Goal: Use online tool/utility: Use online tool/utility

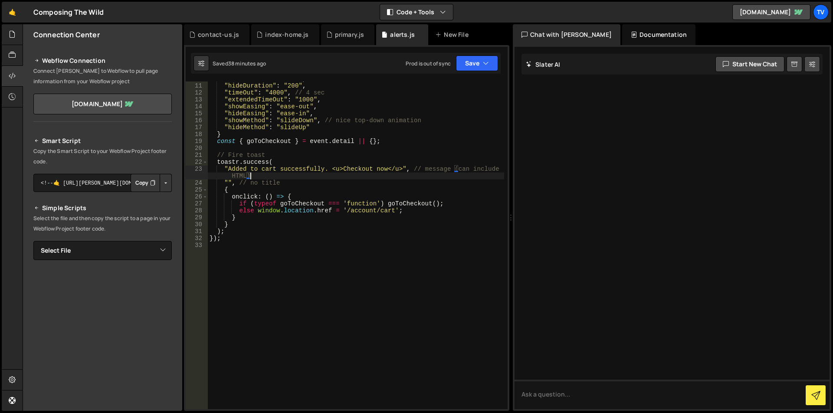
scroll to position [69, 0]
click at [333, 183] on div ""showDuration" : "200" , "hideDuration" : "200" , "timeOut" : "4000" , // 4 sec…" at bounding box center [356, 246] width 296 height 342
type textarea "});"
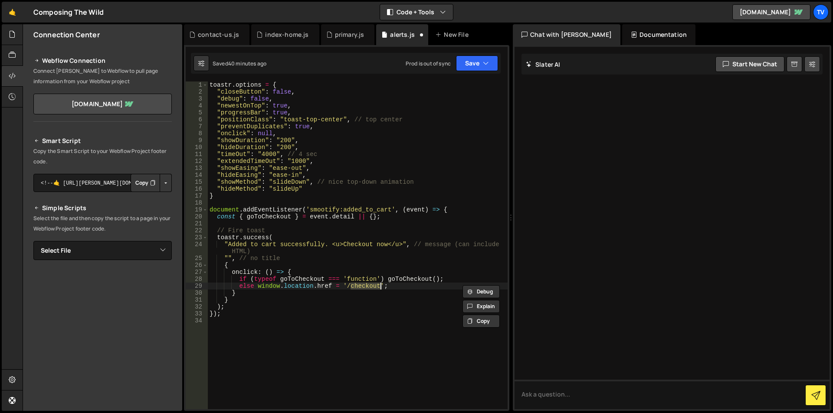
type textarea "});"
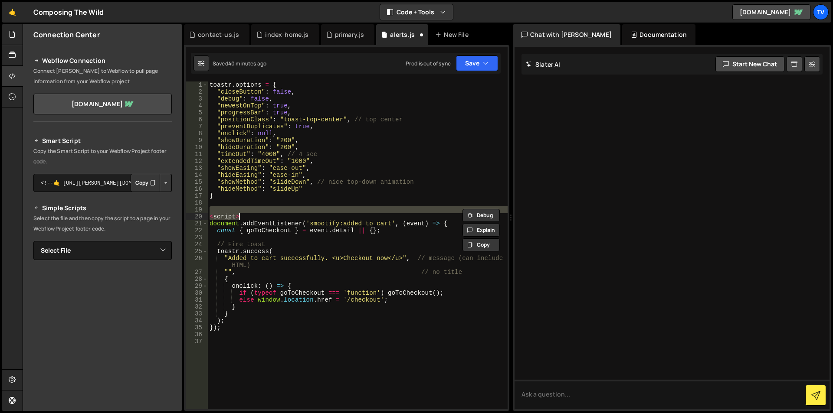
type textarea "}); </script>"
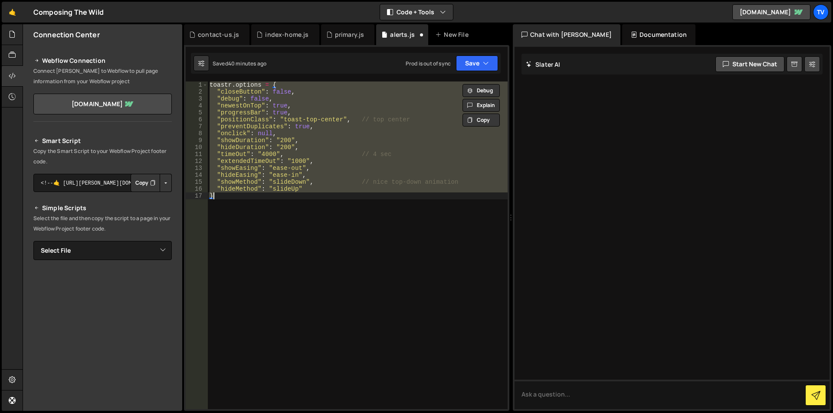
type textarea "});"
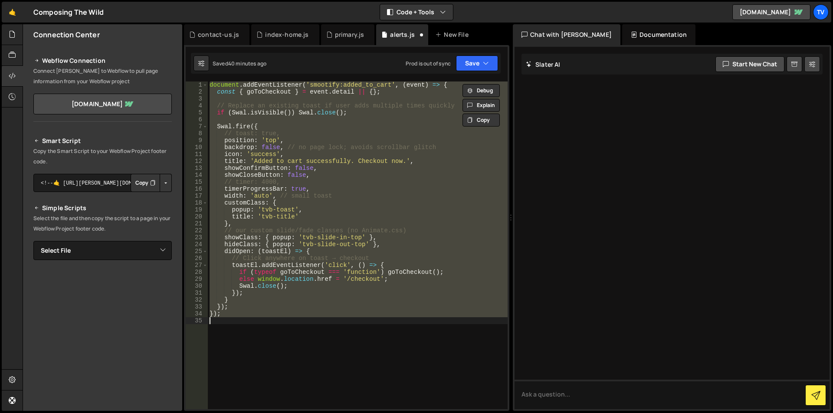
click at [315, 122] on div "document . addEventListener ( 'smootify:added_to_cart' , ( event ) => { const {…" at bounding box center [358, 246] width 300 height 328
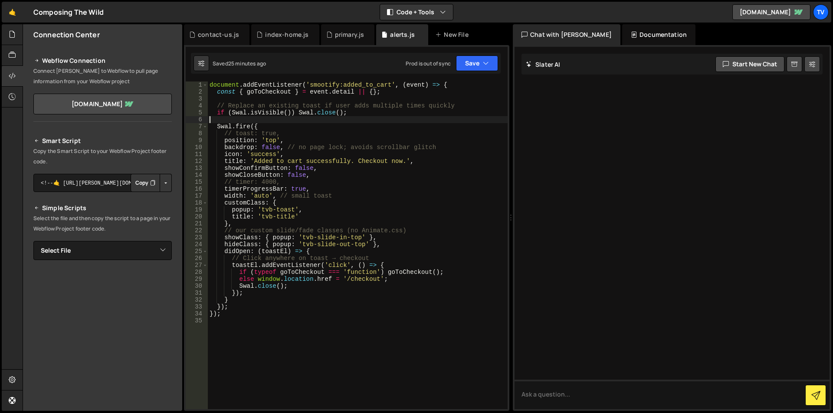
click at [248, 165] on div "document . addEventListener ( 'smootify:added_to_cart' , ( event ) => { const {…" at bounding box center [358, 253] width 300 height 342
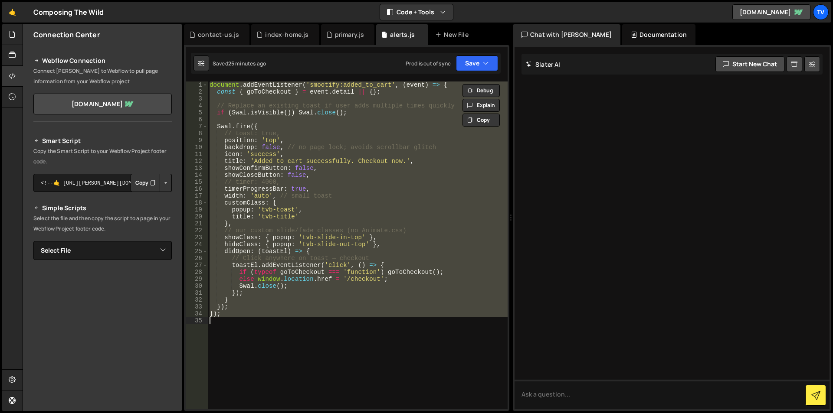
paste textarea
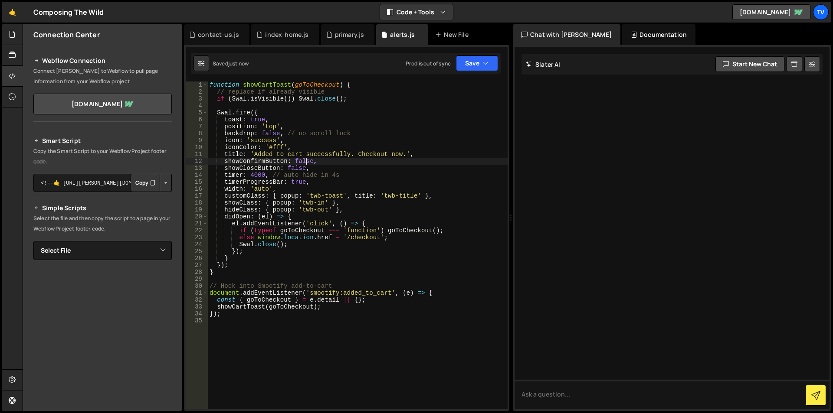
click at [304, 163] on div "function showCartToast ( goToCheckout ) { // replace if already visible if ( Sw…" at bounding box center [358, 253] width 300 height 342
click at [300, 251] on div "function showCartToast ( goToCheckout ) { // replace if already visible if ( Sw…" at bounding box center [358, 253] width 300 height 342
click at [299, 179] on div "function showCartToast ( goToCheckout ) { // replace if already visible if ( Sw…" at bounding box center [358, 253] width 300 height 342
click at [272, 134] on div "function showCartToast ( goToCheckout ) { // replace if already visible if ( Sw…" at bounding box center [358, 253] width 300 height 342
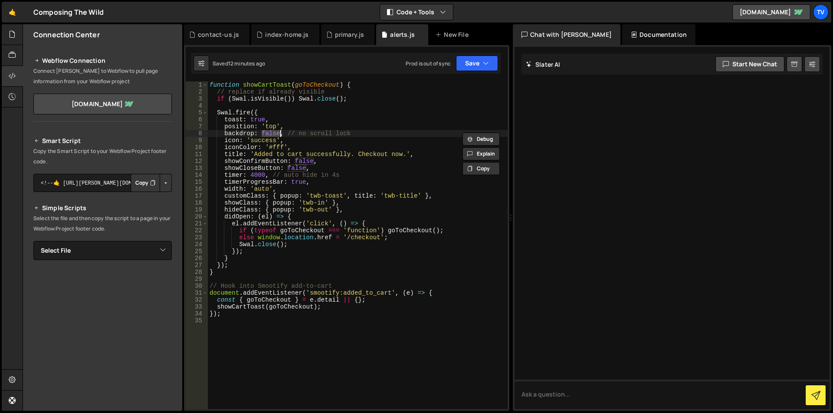
click at [325, 131] on div "function showCartToast ( goToCheckout ) { // replace if already visible if ( Sw…" at bounding box center [358, 253] width 300 height 342
click at [385, 131] on div "function showCartToast ( goToCheckout ) { // replace if already visible if ( Sw…" at bounding box center [358, 253] width 300 height 342
click at [270, 135] on div "function showCartToast ( goToCheckout ) { // replace if already visible if ( Sw…" at bounding box center [358, 253] width 300 height 342
click at [309, 191] on div "function showCartToast ( goToCheckout ) { // replace if already visible if ( Sw…" at bounding box center [358, 253] width 300 height 342
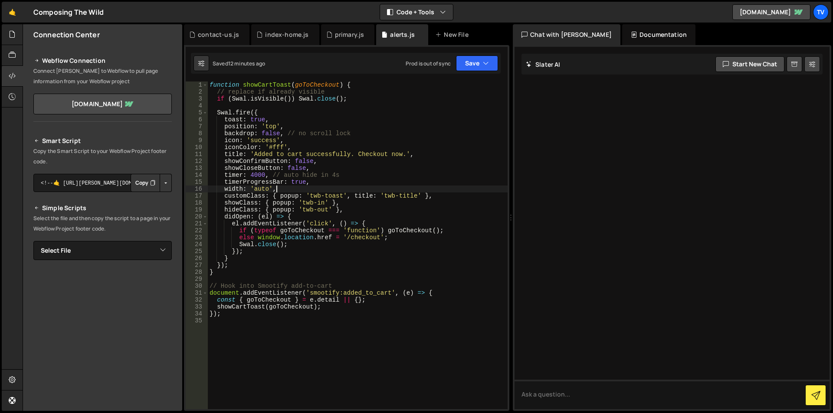
type textarea "});"
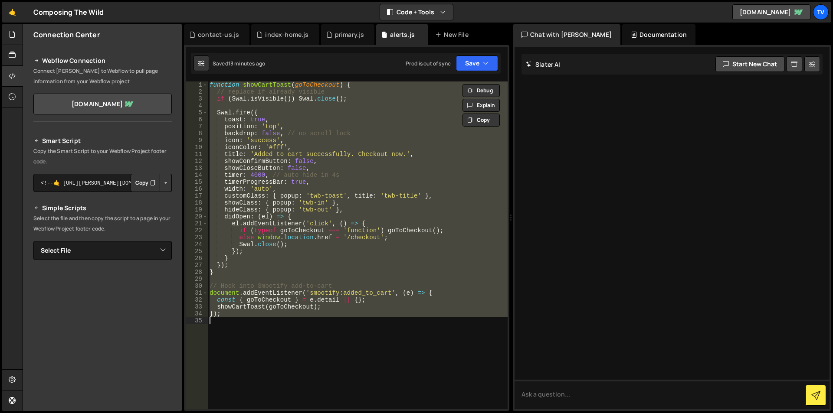
paste textarea
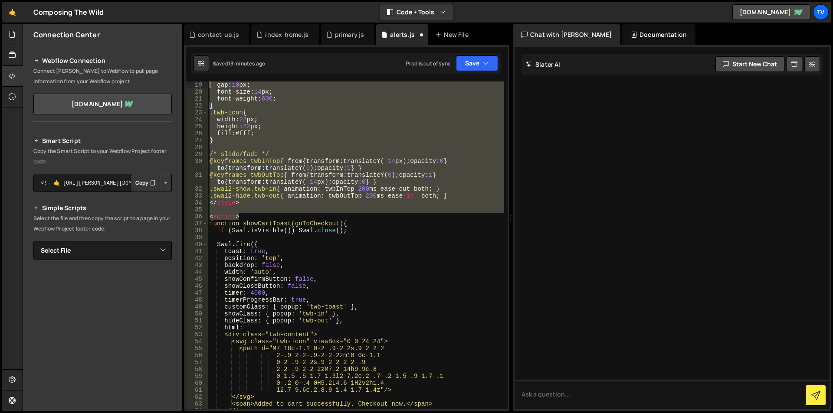
scroll to position [111, 0]
drag, startPoint x: 176, startPoint y: 78, endPoint x: 194, endPoint y: 130, distance: 55.0
click at [194, 130] on div "19 20 21 22 23 24 25 26 27 28 29 30 31 32 33 34 35 36 37 38 39 40 41 42 43 44 4…" at bounding box center [347, 246] width 322 height 328
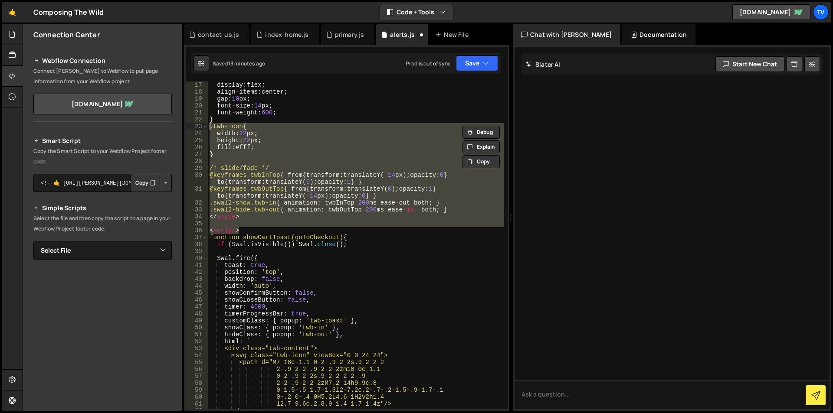
click at [245, 209] on div "display : flex ; align - items : center ; gap : 10 px ; font - size : 14 px ; f…" at bounding box center [356, 246] width 296 height 328
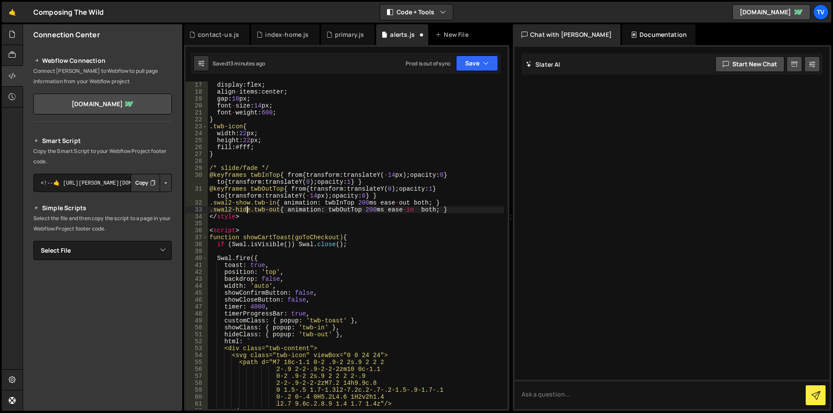
scroll to position [0, 0]
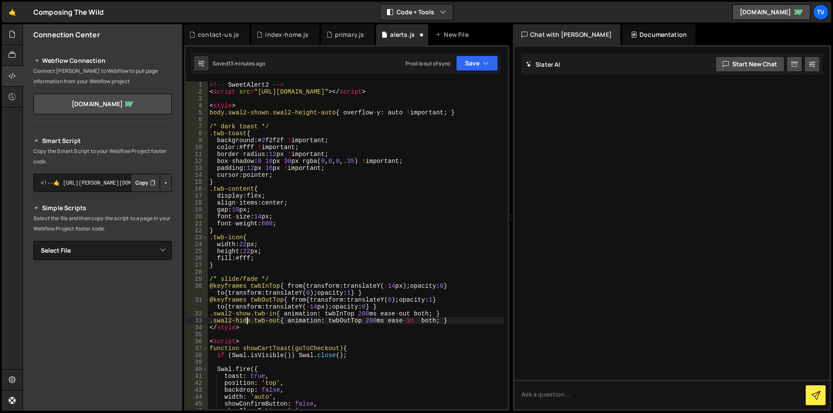
click at [276, 285] on div "<!-- SweetAlert2 --> < script src = "[URL][DOMAIN_NAME]" > </ script > < style …" at bounding box center [356, 253] width 296 height 342
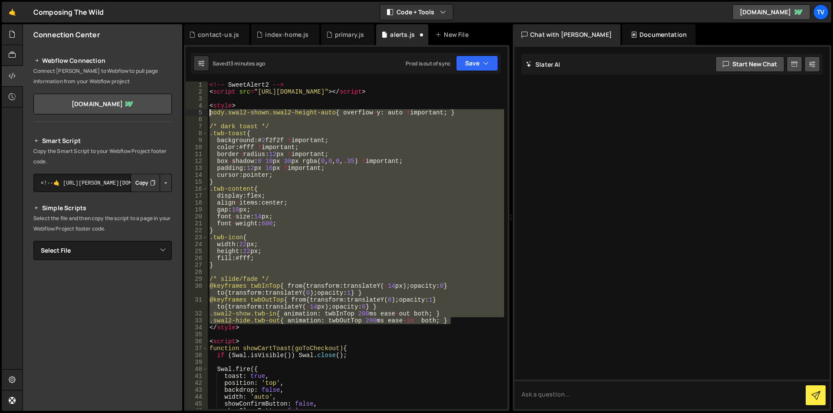
drag, startPoint x: 459, startPoint y: 322, endPoint x: 195, endPoint y: 114, distance: 336.8
click at [195, 114] on div "@keyframes twbInTop { from{transform:translateY(-14px);opacity:0} to{transform:…" at bounding box center [347, 246] width 322 height 328
type textarea "body.swal2-shown.swal2-height-auto { overflow-y: auto !important; }"
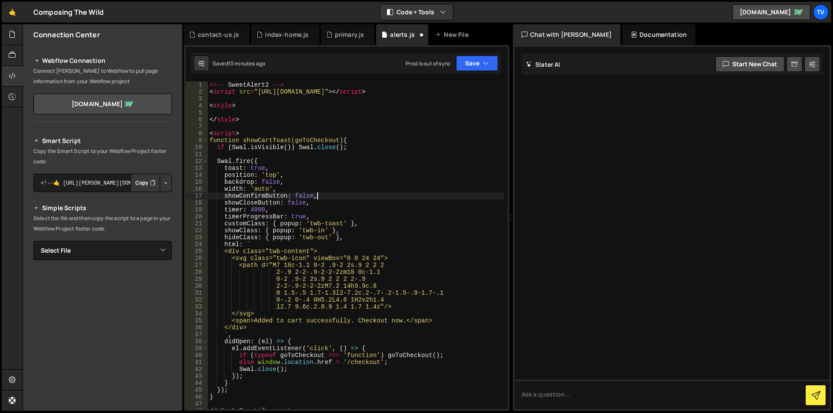
click at [318, 196] on div "<!-- SweetAlert2 --> < script src = "[URL][DOMAIN_NAME]" > </ script > < style …" at bounding box center [356, 253] width 296 height 342
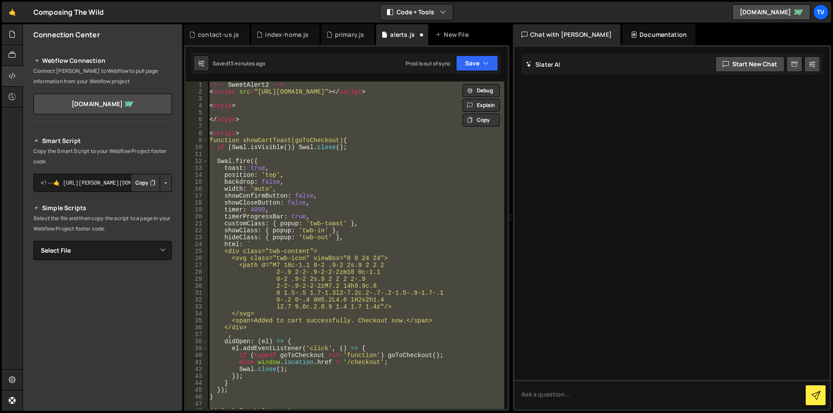
paste textarea "});"
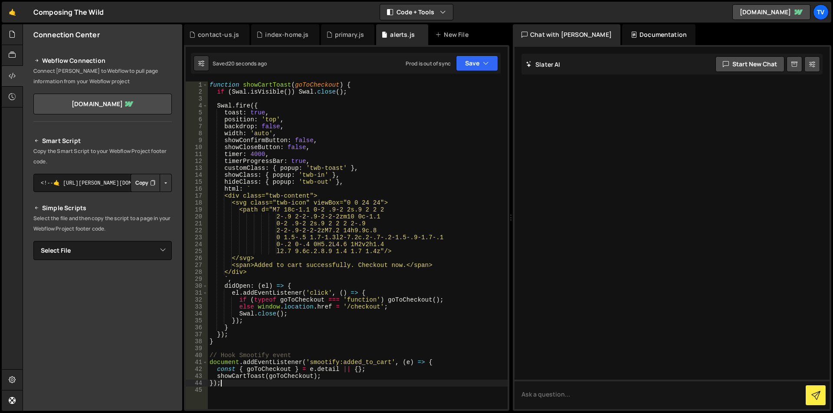
click at [280, 197] on div "function showCartToast ( goToCheckout ) { if ( Swal . isVisible ( )) Swal . clo…" at bounding box center [358, 253] width 300 height 342
click at [259, 206] on div "function showCartToast ( goToCheckout ) { if ( Swal . isVisible ( )) Swal . clo…" at bounding box center [358, 253] width 300 height 342
click at [244, 204] on div "function showCartToast ( goToCheckout ) { if ( Swal . isVisible ( )) Swal . clo…" at bounding box center [358, 253] width 300 height 342
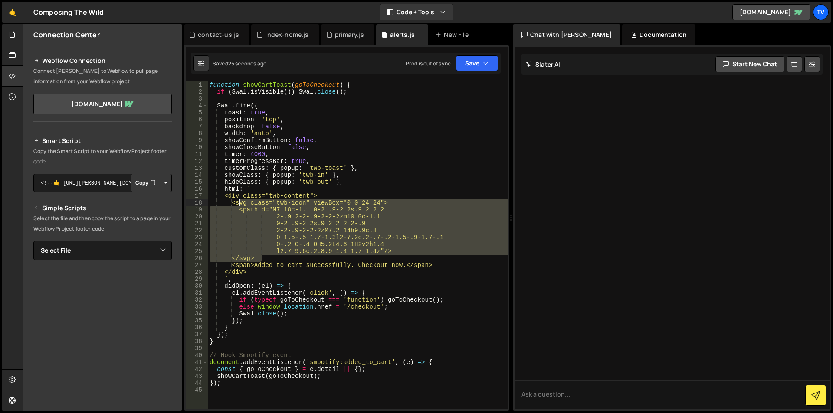
drag, startPoint x: 262, startPoint y: 259, endPoint x: 238, endPoint y: 204, distance: 60.0
click at [238, 204] on div "function showCartToast ( goToCheckout ) { if ( Swal . isVisible ( )) Swal . clo…" at bounding box center [358, 253] width 300 height 342
paste textarea "});"
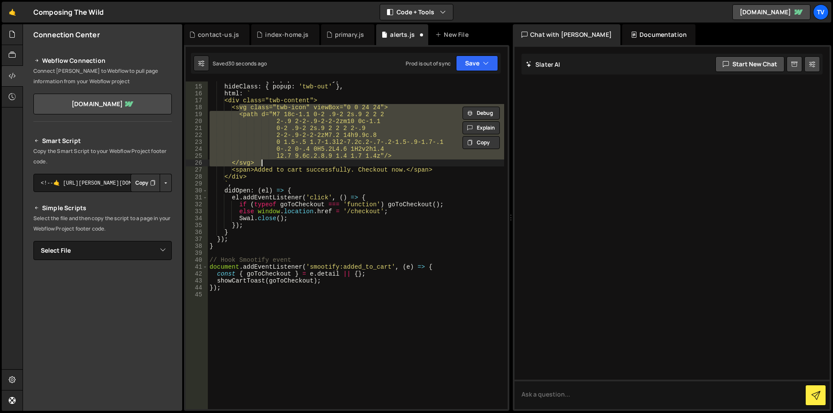
click at [268, 162] on div "showClass : { popup : 'twb-in' } , hideClass : { popup : 'twb-out' } , html : `…" at bounding box center [356, 246] width 296 height 328
type textarea "</svg>"
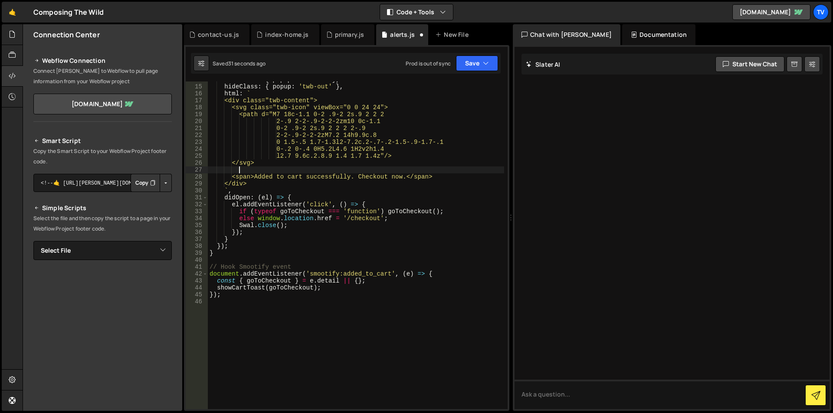
paste textarea "});"
type textarea "});"
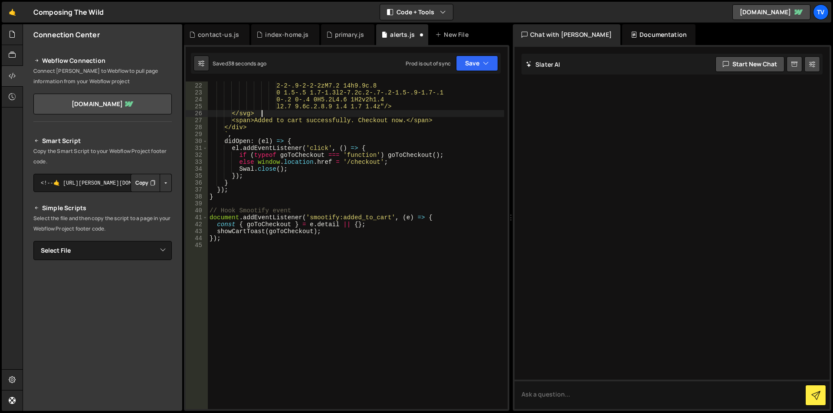
scroll to position [0, 0]
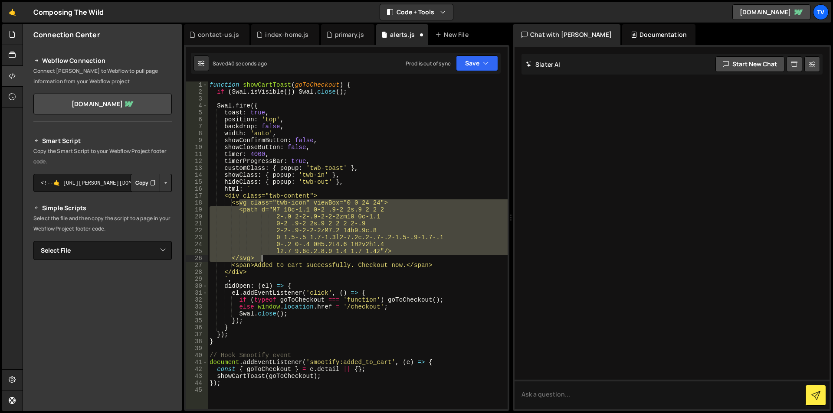
drag, startPoint x: 238, startPoint y: 202, endPoint x: 290, endPoint y: 255, distance: 73.3
click at [290, 255] on div "function showCartToast ( goToCheckout ) { if ( Swal . isVisible ( )) Swal . clo…" at bounding box center [358, 253] width 300 height 342
type textarea "l2.7 9.6c.2.8.9 1.4 1.7 1.4z"/> </svg>"
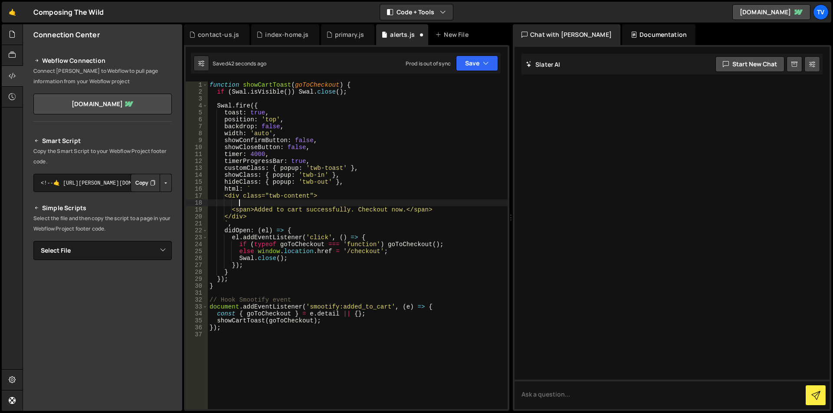
paste textarea
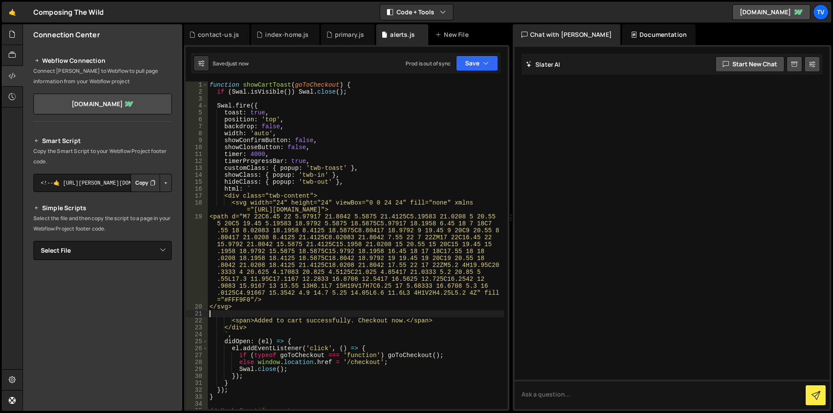
click at [444, 202] on div "function showCartToast ( goToCheckout ) { if ( Swal . isVisible ( )) Swal . clo…" at bounding box center [356, 253] width 296 height 342
click at [339, 226] on div "function showCartToast ( goToCheckout ) { if ( Swal . isVisible ( )) Swal . clo…" at bounding box center [356, 253] width 296 height 342
type textarea "<path d="M7 22C6.45 22 5.97917 21.8042 5.5875 21.4125C5.19583 21.0208 5 20.55 5…"
click at [230, 300] on div "function showCartToast ( goToCheckout ) { if ( Swal . isVisible ( )) Swal . clo…" at bounding box center [356, 253] width 296 height 342
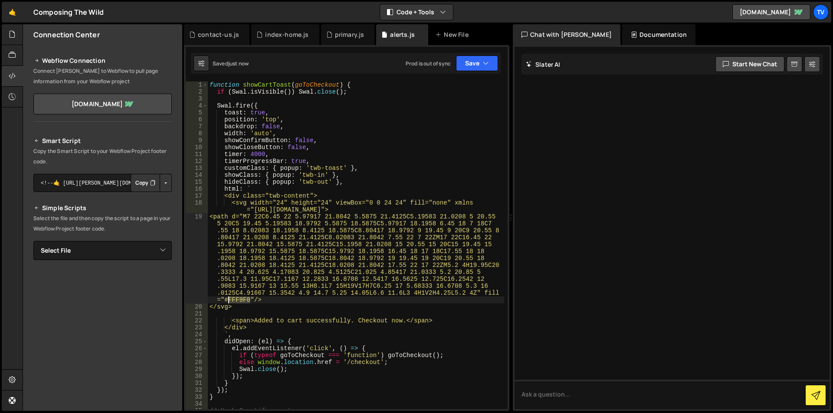
click at [230, 300] on div "function showCartToast ( goToCheckout ) { if ( Swal . isVisible ( )) Swal . clo…" at bounding box center [356, 253] width 296 height 342
type textarea "currec"
type textarea "ntCo"
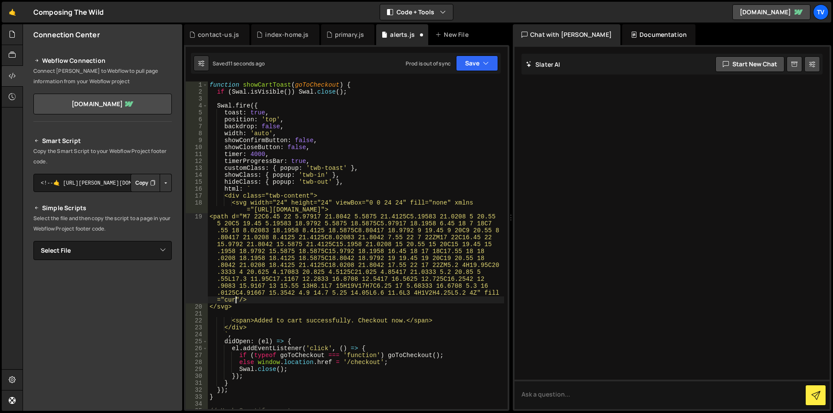
type textarea "e"
type textarea "rentColor"
click at [275, 246] on div "function showCartToast ( goToCheckout ) { if ( Swal . isVisible ( )) Swal . clo…" at bounding box center [356, 253] width 296 height 342
click at [244, 204] on div "function showCartToast ( goToCheckout ) { if ( Swal . isVisible ( )) Swal . clo…" at bounding box center [356, 253] width 296 height 342
type textarea "<svg width="24" height="24" viewBox="0 0 24 24" fill="none" xmlns="[URL][DOMAIN…"
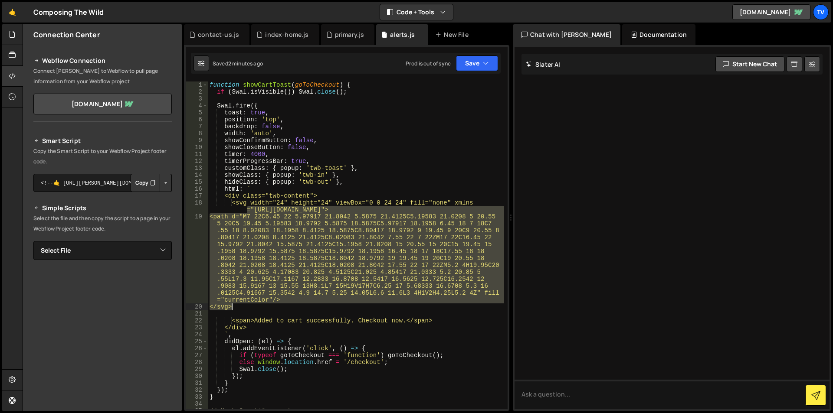
drag, startPoint x: 241, startPoint y: 210, endPoint x: 296, endPoint y: 310, distance: 113.5
click at [296, 310] on div "function showCartToast ( goToCheckout ) { if ( Swal . isVisible ( )) Swal . clo…" at bounding box center [356, 253] width 296 height 342
type textarea "<svg width="24" height="24" viewBox="0 0 24 24" fill="none" xmlns="[URL][DOMAIN…"
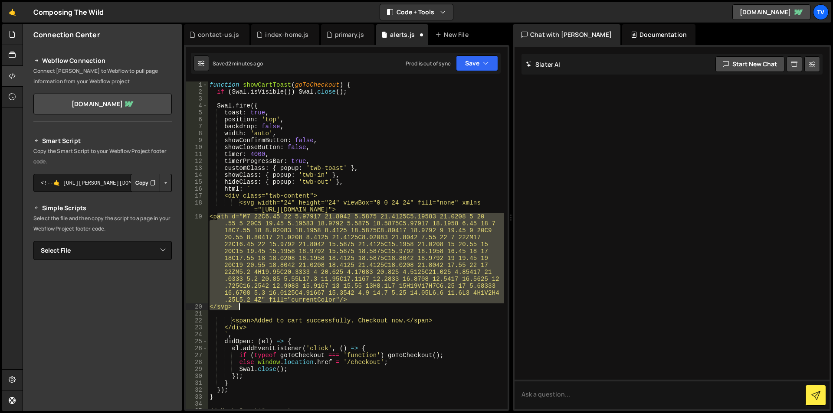
drag, startPoint x: 215, startPoint y: 219, endPoint x: 295, endPoint y: 310, distance: 121.7
click at [295, 310] on div "function showCartToast ( goToCheckout ) { if ( Swal . isVisible ( )) Swal . clo…" at bounding box center [356, 253] width 296 height 342
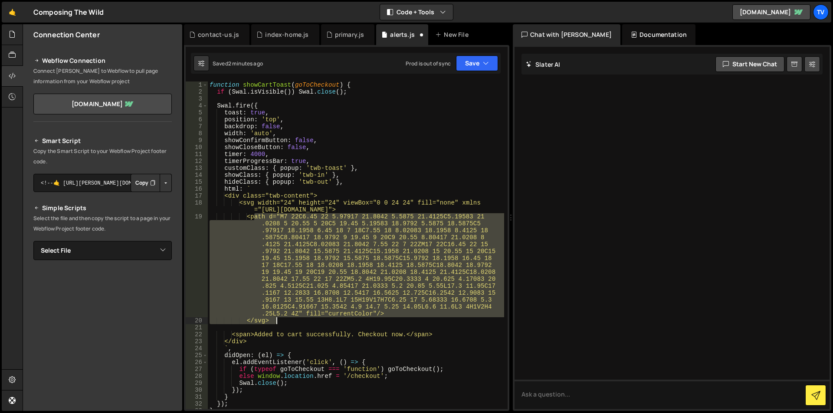
click at [276, 232] on div "function showCartToast ( goToCheckout ) { if ( Swal . isVisible ( )) Swal . clo…" at bounding box center [356, 246] width 296 height 328
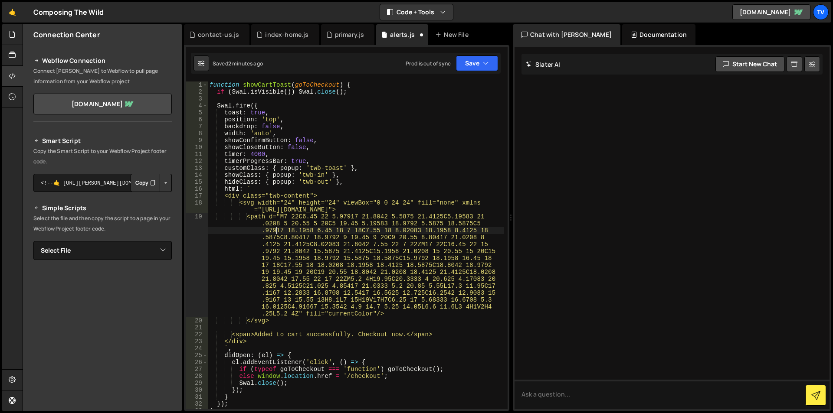
click at [251, 203] on div "function showCartToast ( goToCheckout ) { if ( Swal . isVisible ( )) Swal . clo…" at bounding box center [356, 253] width 296 height 342
drag, startPoint x: 238, startPoint y: 334, endPoint x: 439, endPoint y: 334, distance: 200.8
click at [439, 334] on div "function showCartToast ( goToCheckout ) { if ( Swal . isVisible ( )) Swal . clo…" at bounding box center [356, 253] width 296 height 342
type textarea "<span>Added to cart successfully. Checkout now.</span>"
click at [298, 196] on div "function showCartToast ( goToCheckout ) { if ( Swal . isVisible ( )) Swal . clo…" at bounding box center [356, 253] width 296 height 342
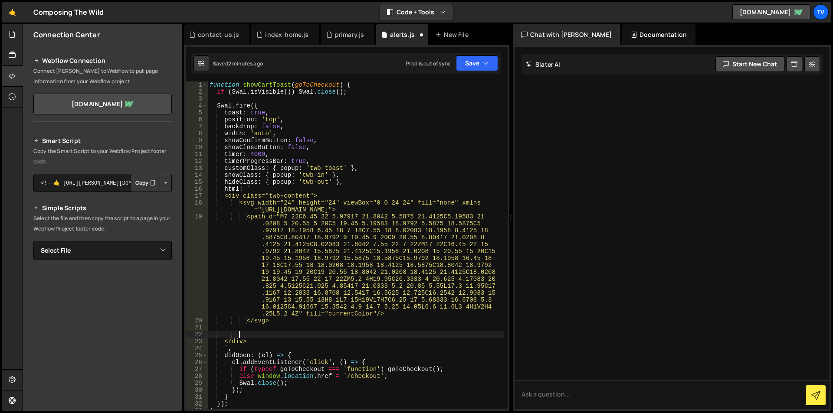
type textarea "<div class="twb-content">"
click at [328, 195] on div "function showCartToast ( goToCheckout ) { if ( Swal . isVisible ( )) Swal . clo…" at bounding box center [356, 253] width 296 height 342
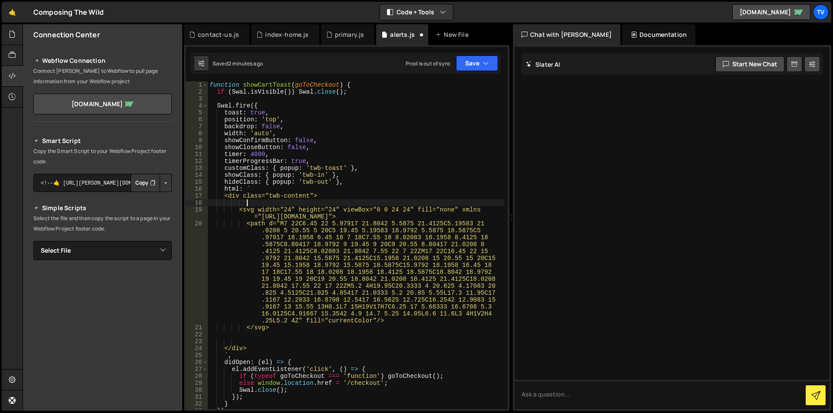
paste textarea "<span>Added to cart successfully. Checkout now.</span>"
type textarea "<span>Added to cart successfully. Checkout now.</span>"
click at [252, 336] on div "function showCartToast ( goToCheckout ) { if ( Swal . isVisible ( )) Swal . clo…" at bounding box center [356, 253] width 296 height 342
type textarea "</svg>"
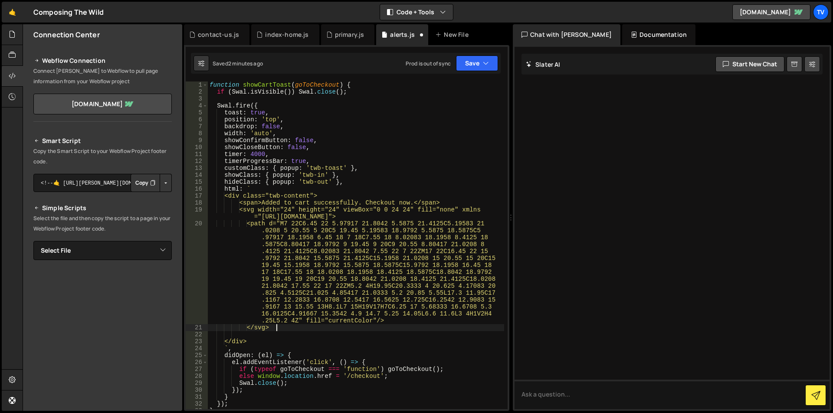
click at [236, 338] on div "function showCartToast ( goToCheckout ) { if ( Swal . isVisible ( )) Swal . clo…" at bounding box center [356, 253] width 296 height 342
click at [375, 197] on div "function showCartToast ( goToCheckout ) { if ( Swal . isVisible ( )) Swal . clo…" at bounding box center [356, 253] width 296 height 342
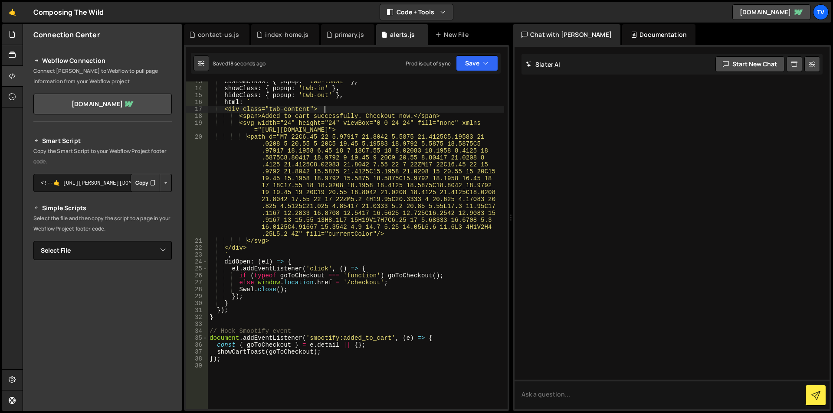
scroll to position [87, 0]
click at [346, 282] on div "customClass : { popup : 'twb-toast' } , showClass : { popup : 'twb-in' } , hide…" at bounding box center [356, 249] width 296 height 342
click at [388, 285] on div "customClass : { popup : 'twb-toast' } , showClass : { popup : 'twb-in' } , hide…" at bounding box center [356, 249] width 296 height 342
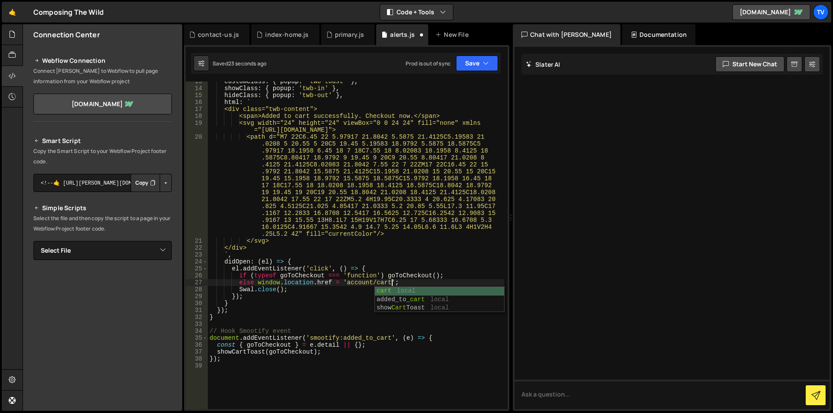
click at [393, 264] on div "customClass : { popup : 'twb-toast' } , showClass : { popup : 'twb-in' } , hide…" at bounding box center [356, 249] width 296 height 342
type textarea "didOpen: (el) => {"
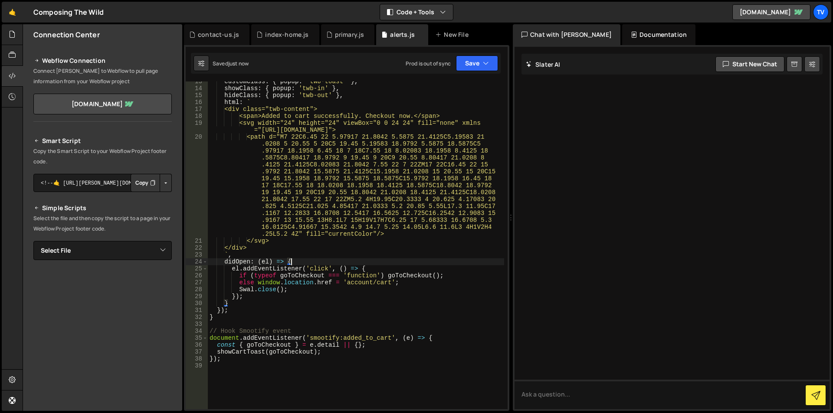
click at [387, 367] on div "customClass : { popup : 'twb-toast' } , showClass : { popup : 'twb-in' } , hide…" at bounding box center [356, 249] width 296 height 342
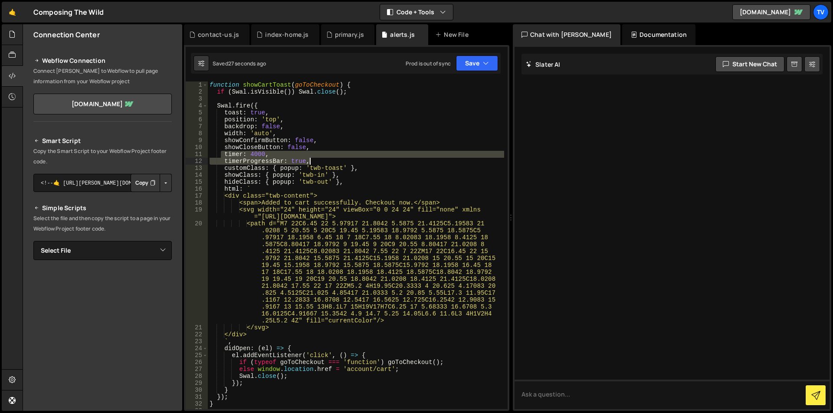
drag, startPoint x: 225, startPoint y: 153, endPoint x: 309, endPoint y: 159, distance: 83.9
click at [309, 159] on div "function showCartToast ( goToCheckout ) { if ( Swal . isVisible ( )) Swal . clo…" at bounding box center [356, 253] width 296 height 342
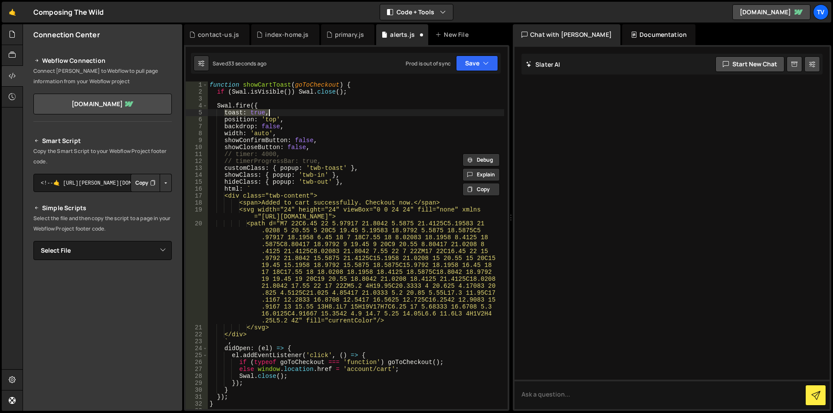
drag, startPoint x: 223, startPoint y: 112, endPoint x: 274, endPoint y: 111, distance: 51.2
click at [274, 111] on div "function showCartToast ( goToCheckout ) { if ( Swal . isVisible ( )) Swal . clo…" at bounding box center [356, 253] width 296 height 342
click at [287, 115] on div "function showCartToast ( goToCheckout ) { if ( Swal . isVisible ( )) Swal . clo…" at bounding box center [356, 253] width 296 height 342
click at [292, 349] on div "function showCartToast ( goToCheckout ) { if ( Swal . isVisible ( )) Swal . clo…" at bounding box center [356, 253] width 296 height 342
click at [308, 362] on div "function showCartToast ( goToCheckout ) { if ( Swal . isVisible ( )) Swal . clo…" at bounding box center [356, 253] width 296 height 342
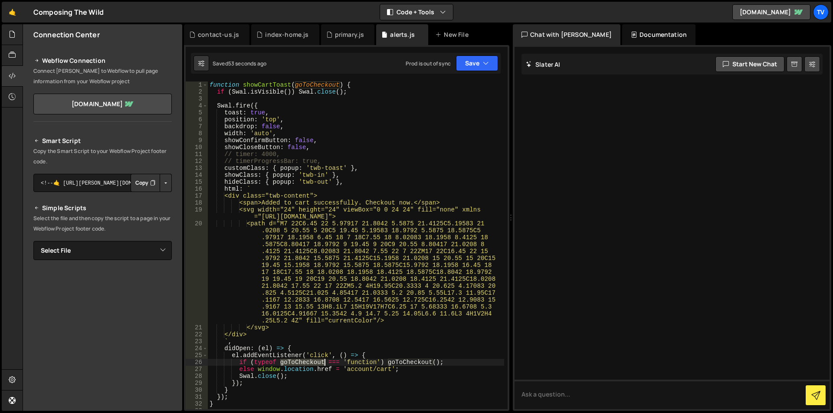
click at [308, 362] on div "function showCartToast ( goToCheckout ) { if ( Swal . isVisible ( )) Swal . clo…" at bounding box center [356, 253] width 296 height 342
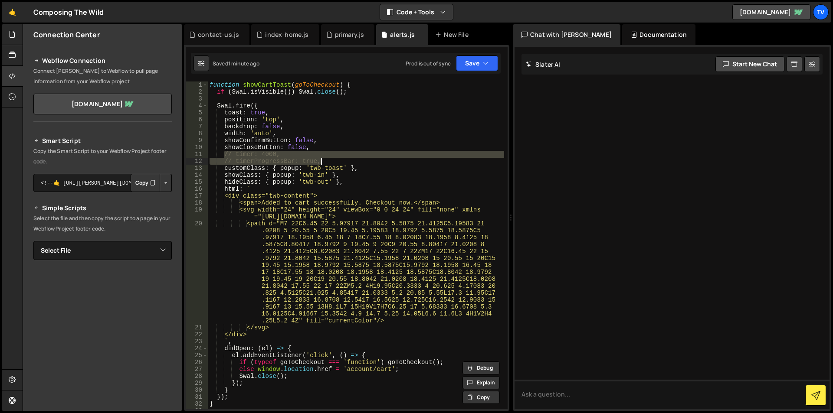
drag, startPoint x: 224, startPoint y: 153, endPoint x: 339, endPoint y: 160, distance: 114.7
click at [339, 160] on div "function showCartToast ( goToCheckout ) { if ( Swal . isVisible ( )) Swal . clo…" at bounding box center [356, 253] width 296 height 342
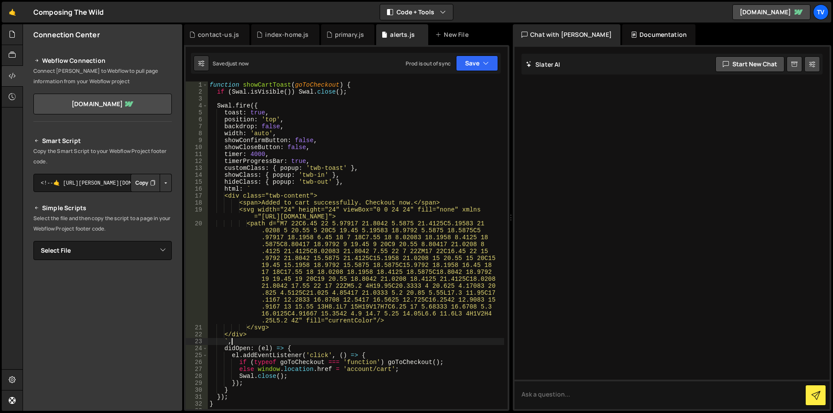
click at [247, 339] on div "function showCartToast ( goToCheckout ) { if ( Swal . isVisible ( )) Swal . clo…" at bounding box center [356, 253] width 296 height 342
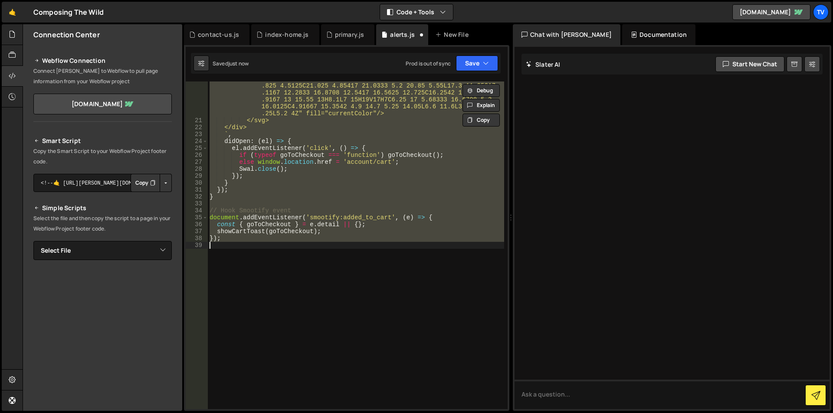
scroll to position [121, 0]
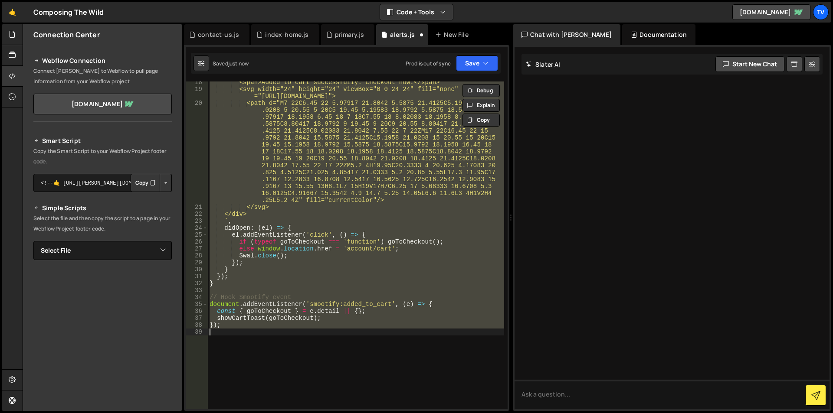
click at [273, 241] on div "<span>Added to cart successfully. Checkout now.</span> <svg width="24" height="…" at bounding box center [356, 246] width 296 height 328
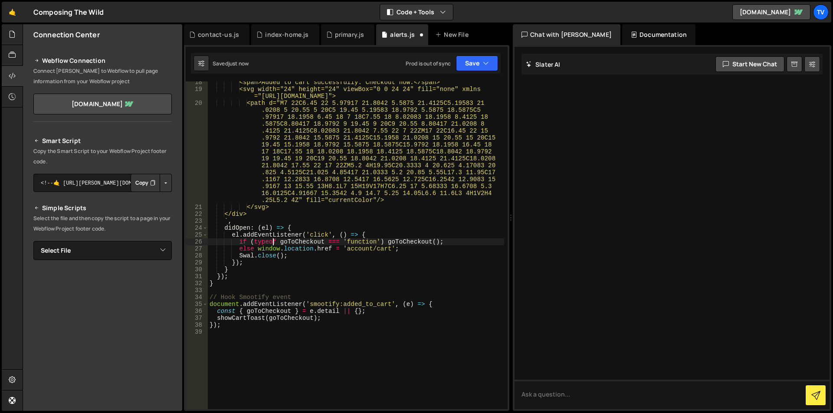
scroll to position [0, 0]
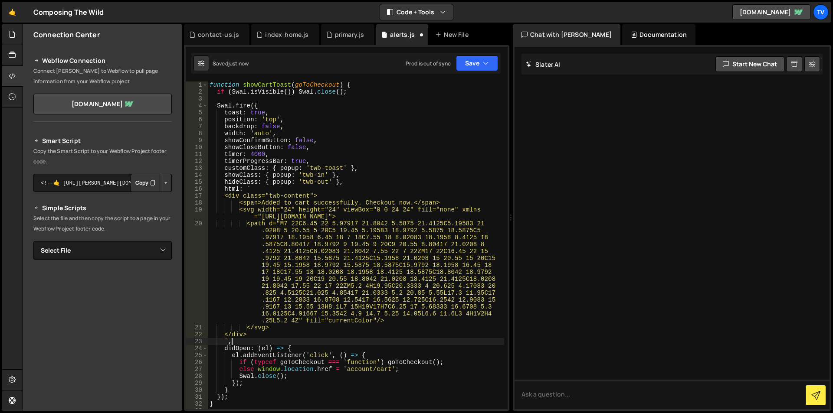
click at [248, 343] on div "function showCartToast ( goToCheckout ) { if ( Swal . isVisible ( )) Swal . clo…" at bounding box center [356, 253] width 296 height 342
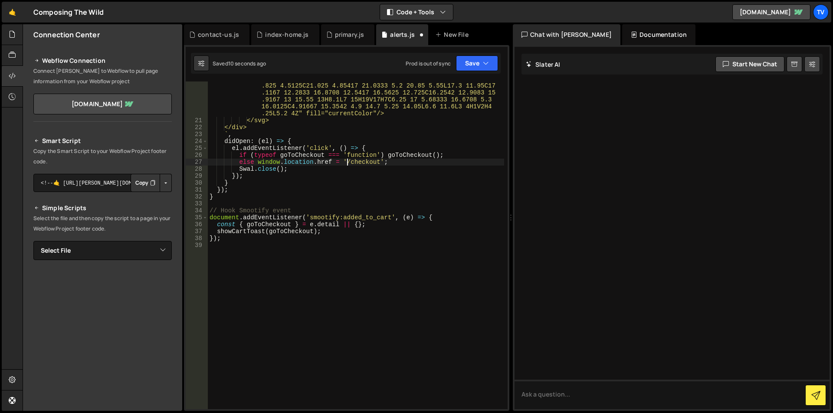
scroll to position [34, 0]
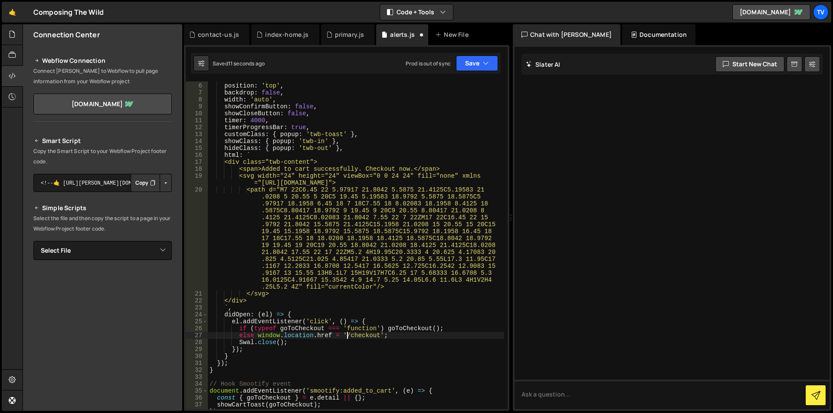
click at [281, 208] on div "toast : true , position : 'top' , backdrop : false , width : 'auto' , showConfi…" at bounding box center [356, 246] width 296 height 342
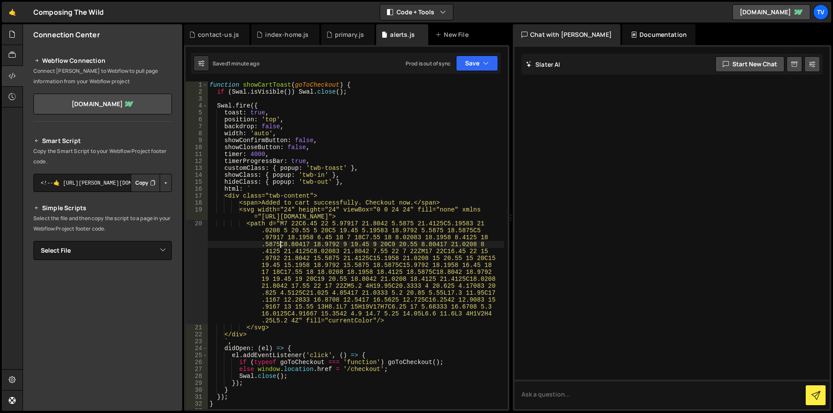
click at [264, 153] on div "function showCartToast ( goToCheckout ) { if ( Swal . isVisible ( )) Swal . clo…" at bounding box center [356, 253] width 296 height 342
click at [340, 139] on div "function showCartToast ( goToCheckout ) { if ( Swal . isVisible ( )) Swal . clo…" at bounding box center [356, 253] width 296 height 342
click at [248, 178] on div "function showCartToast ( goToCheckout ) { if ( Swal . isVisible ( )) Swal . clo…" at bounding box center [356, 253] width 296 height 342
click at [235, 155] on div "function showCartToast ( goToCheckout ) { if ( Swal . isVisible ( )) Swal . clo…" at bounding box center [356, 253] width 296 height 342
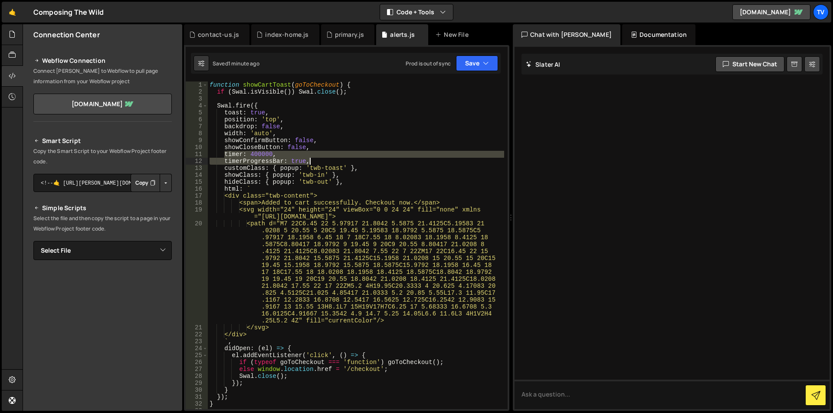
drag, startPoint x: 225, startPoint y: 155, endPoint x: 310, endPoint y: 163, distance: 86.2
click at [310, 163] on div "function showCartToast ( goToCheckout ) { if ( Swal . isVisible ( )) Swal . clo…" at bounding box center [356, 253] width 296 height 342
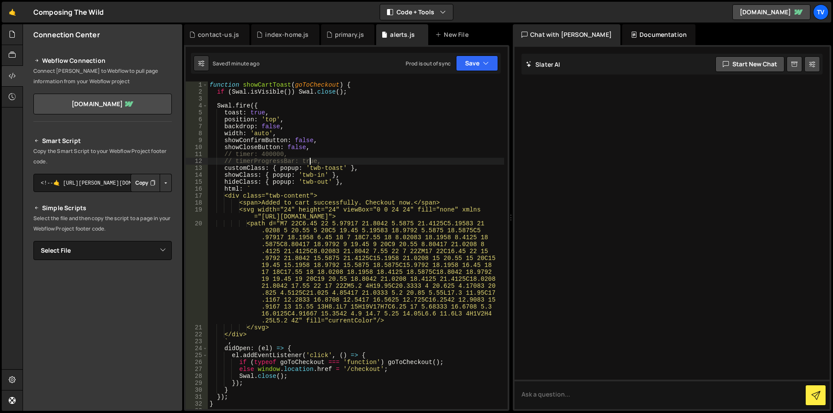
click at [308, 160] on div "function showCartToast ( goToCheckout ) { if ( Swal . isVisible ( )) Swal . clo…" at bounding box center [356, 253] width 296 height 342
click at [305, 245] on div "function showCartToast ( goToCheckout ) { if ( Swal . isVisible ( )) Swal . clo…" at bounding box center [356, 253] width 296 height 342
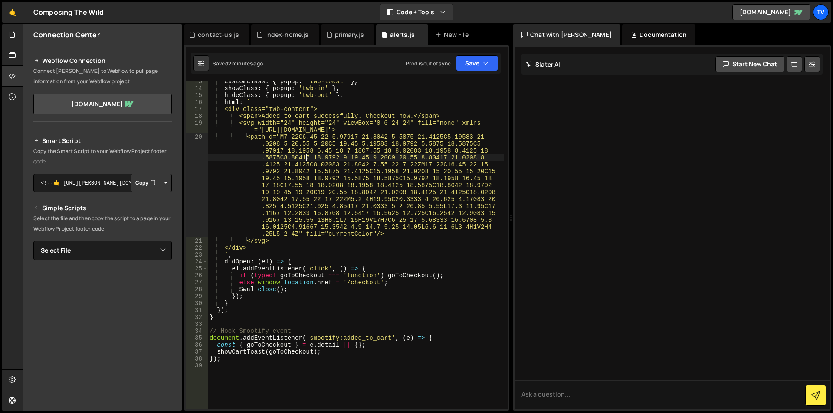
click at [346, 282] on div "customClass : { popup : 'twb-toast' } , showClass : { popup : 'twb-in' } , hide…" at bounding box center [356, 249] width 296 height 342
click at [381, 284] on div "customClass : { popup : 'twb-toast' } , showClass : { popup : 'twb-in' } , hide…" at bounding box center [356, 249] width 296 height 342
click at [392, 258] on div "customClass : { popup : 'twb-toast' } , showClass : { popup : 'twb-in' } , hide…" at bounding box center [356, 249] width 296 height 342
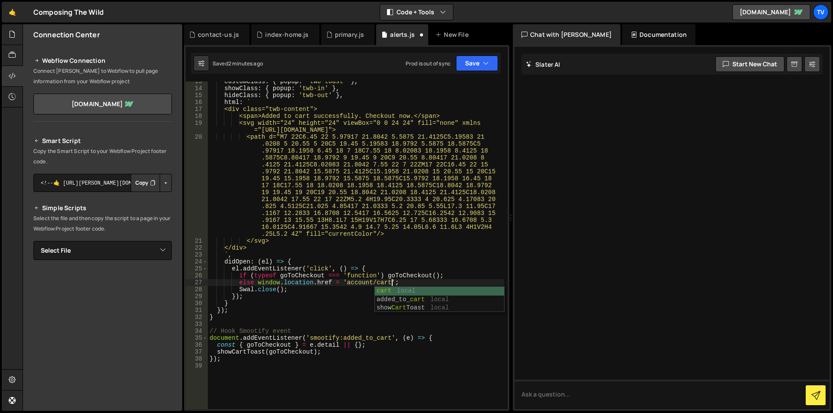
scroll to position [0, 1]
click at [372, 116] on div "customClass : { popup : 'twb-toast' } , showClass : { popup : 'twb-in' } , hide…" at bounding box center [356, 249] width 296 height 342
drag, startPoint x: 343, startPoint y: 284, endPoint x: 394, endPoint y: 285, distance: 51.2
click at [394, 285] on div "customClass : { popup : 'twb-toast' } , showClass : { popup : 'twb-in' } , hide…" at bounding box center [356, 249] width 296 height 342
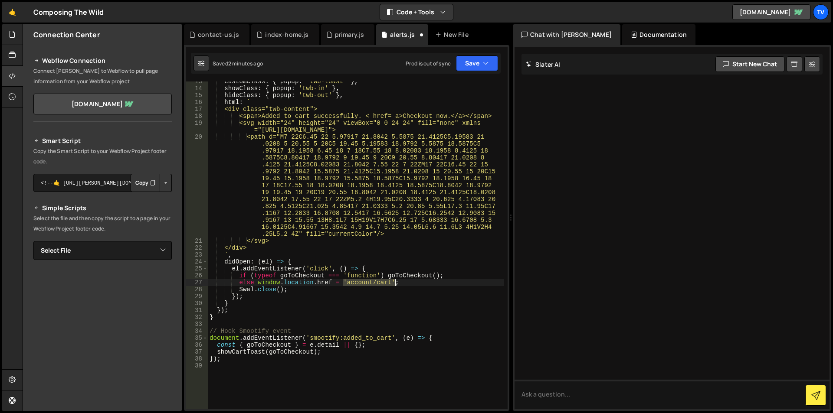
scroll to position [0, 13]
click at [345, 284] on div "customClass : { popup : 'twb-toast' } , showClass : { popup : 'twb-in' } , hide…" at bounding box center [356, 246] width 296 height 328
click at [399, 115] on div "customClass : { popup : 'twb-toast' } , showClass : { popup : 'twb-in' } , hide…" at bounding box center [356, 249] width 296 height 342
paste textarea "'account/cart'"
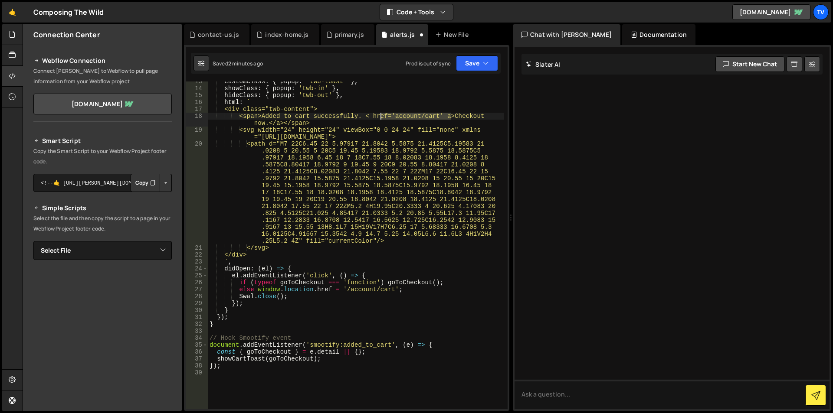
drag, startPoint x: 450, startPoint y: 116, endPoint x: 381, endPoint y: 117, distance: 68.5
click at [381, 117] on div "customClass : { popup : 'twb-toast' } , showClass : { popup : 'twb-in' } , hide…" at bounding box center [356, 249] width 296 height 342
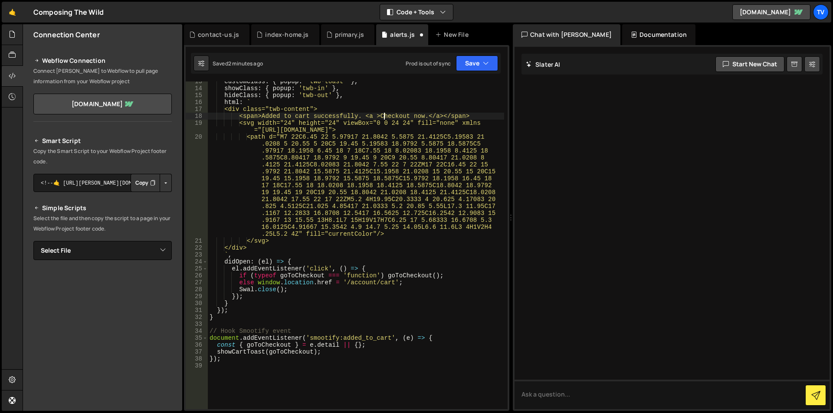
scroll to position [0, 12]
paste textarea "href='account/cart'"
type textarea "<span>Added to cart successfully. <a href='account/cart'>Checkout now.</a></spa…"
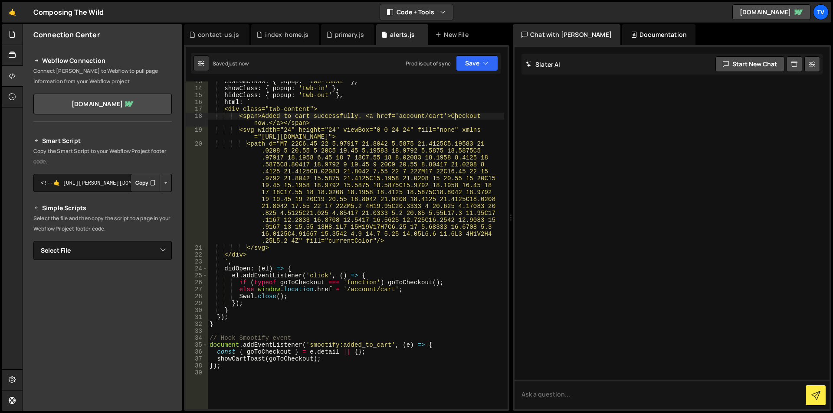
click at [380, 184] on div "customClass : { popup : 'twb-toast' } , showClass : { popup : 'twb-in' } , hide…" at bounding box center [356, 249] width 296 height 342
click at [384, 120] on div "customClass : { popup : 'twb-toast' } , showClass : { popup : 'twb-in' } , hide…" at bounding box center [356, 249] width 296 height 342
click at [408, 115] on div "customClass : { popup : 'twb-toast' } , showClass : { popup : 'twb-in' } , hide…" at bounding box center [356, 249] width 296 height 342
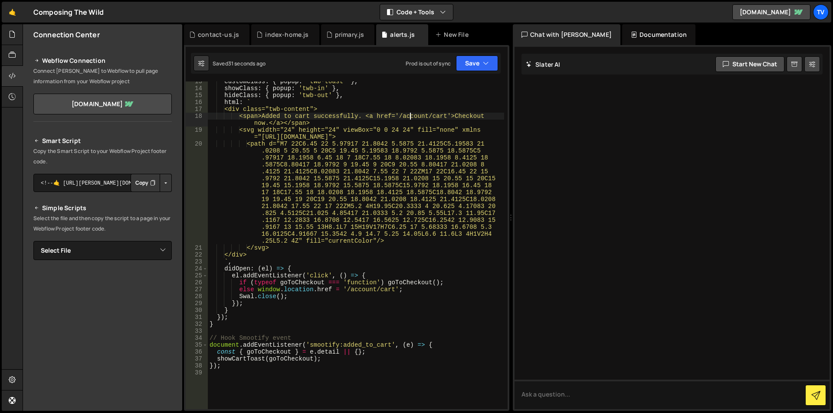
click at [320, 186] on div "customClass : { popup : 'twb-toast' } , showClass : { popup : 'twb-in' } , hide…" at bounding box center [356, 249] width 296 height 342
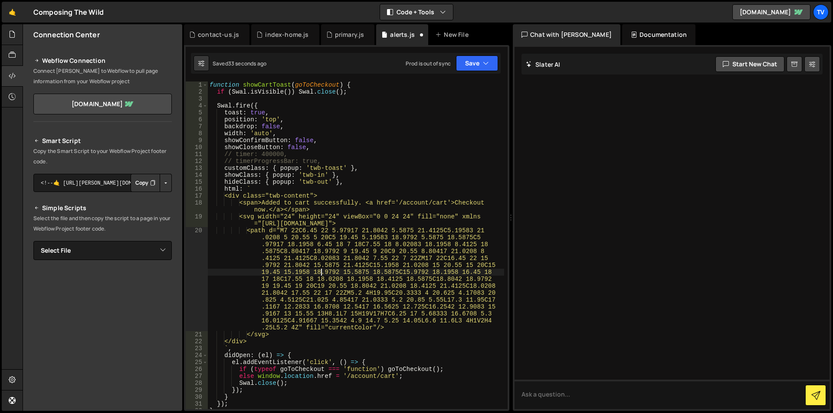
click at [321, 160] on div "function showCartToast ( goToCheckout ) { if ( Swal . isVisible ( )) Swal . clo…" at bounding box center [356, 253] width 296 height 342
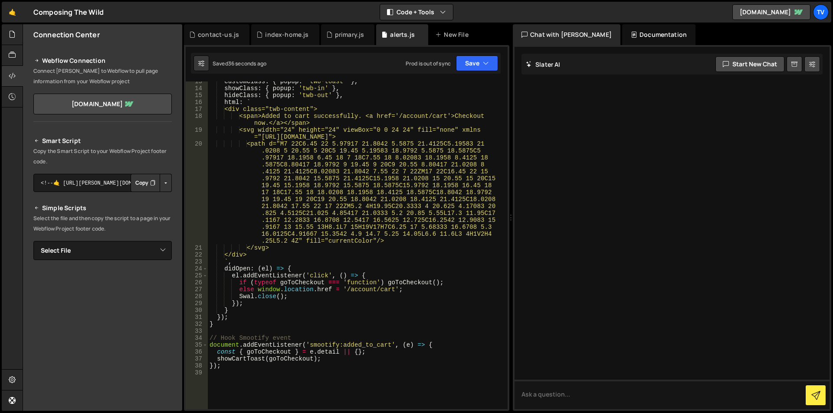
scroll to position [173, 0]
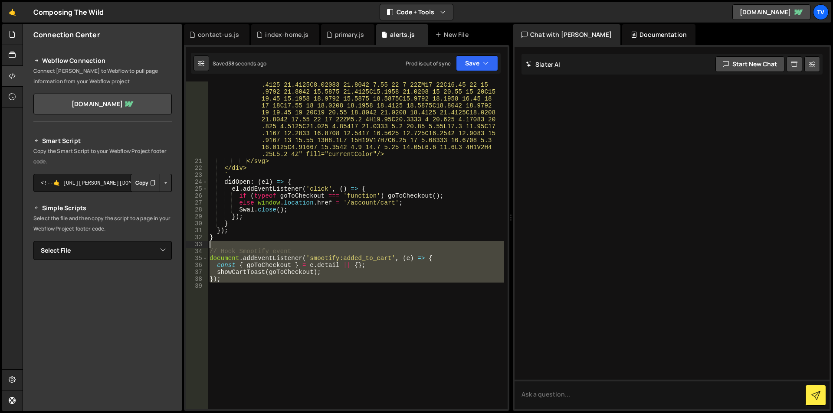
drag, startPoint x: 225, startPoint y: 288, endPoint x: 208, endPoint y: 247, distance: 44.7
click at [208, 247] on div "<path d="M7 22C6.45 22 5.97917 21.8042 5.5875 21.4125C5.19583 21 .0208 5 20.55 …" at bounding box center [356, 273] width 296 height 439
type textarea "// Hook Smootify event"
click at [232, 306] on div "<path d="M7 22C6.45 22 5.97917 21.8042 5.5875 21.4125C5.19583 21 .0208 5 20.55 …" at bounding box center [356, 246] width 296 height 328
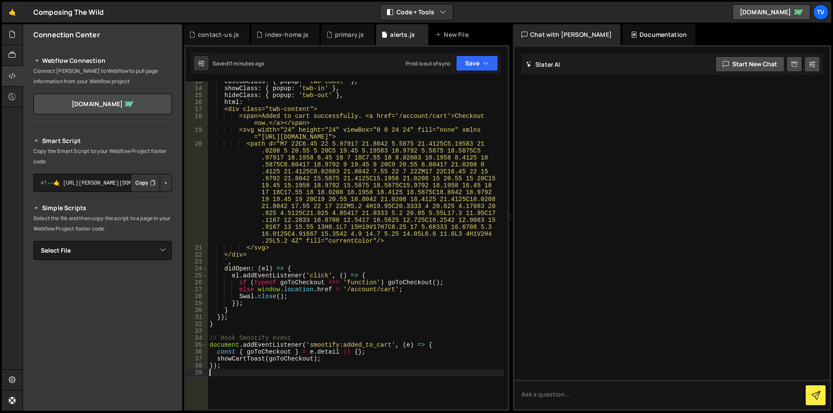
scroll to position [0, 0]
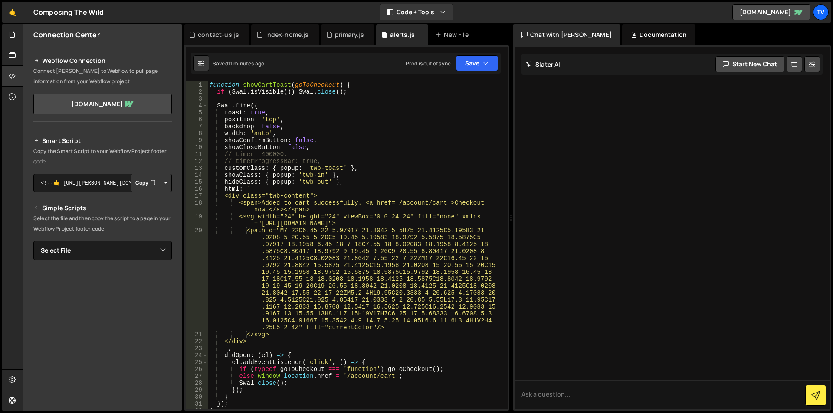
click at [292, 236] on div "function showCartToast ( goToCheckout ) { if ( Swal . isVisible ( )) Swal . clo…" at bounding box center [356, 253] width 296 height 342
type textarea "<path d="M7 22C6.45 22 5.97917 21.8042 5.5875 21.4125C5.19583 21.0208 5 20.55 5…"
click at [292, 236] on div "function showCartToast ( goToCheckout ) { if ( Swal . isVisible ( )) Swal . clo…" at bounding box center [356, 253] width 296 height 342
click at [136, 186] on button "Copy" at bounding box center [145, 183] width 29 height 18
click at [382, 234] on div "function showCartToast ( goToCheckout ) { if ( Swal . isVisible ( )) Swal . clo…" at bounding box center [356, 253] width 296 height 342
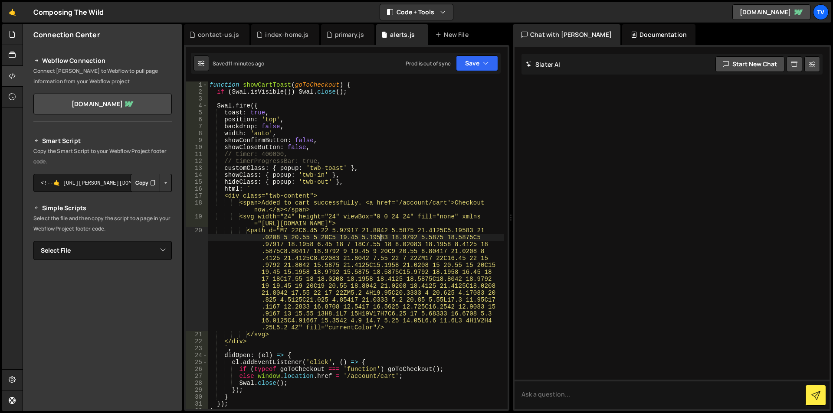
scroll to position [87, 0]
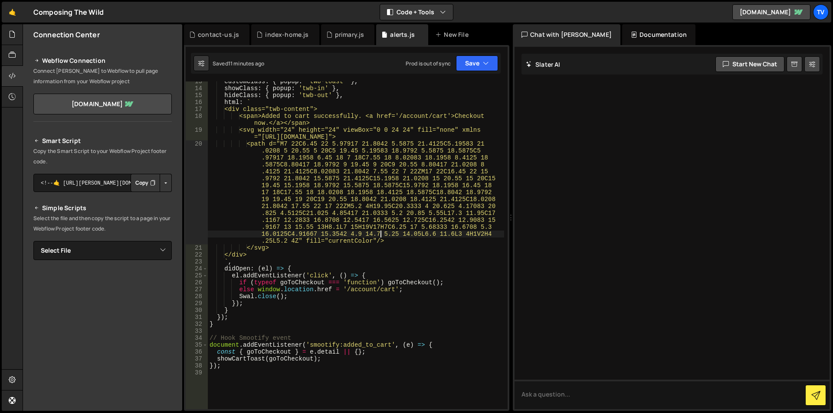
click at [382, 234] on div "customClass : { popup : 'twb-toast' } , showClass : { popup : 'twb-in' } , hide…" at bounding box center [356, 249] width 296 height 342
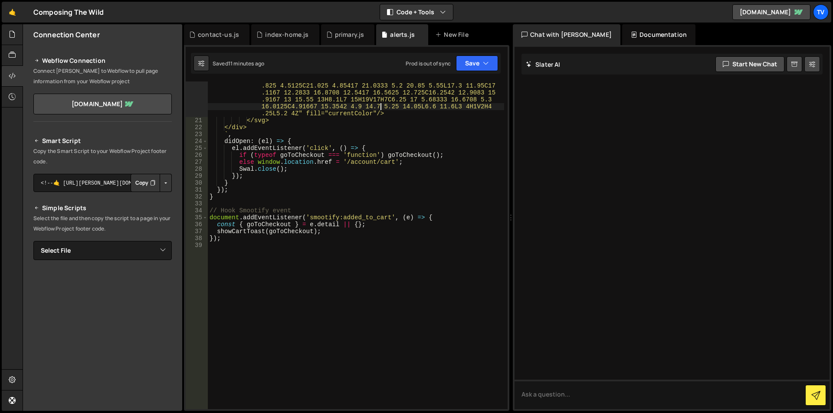
scroll to position [214, 0]
click at [328, 234] on div "<path d="M7 22C6.45 22 5.97917 21.8042 5.5875 21.4125C5.19583 21 .0208 5 20.55 …" at bounding box center [356, 232] width 296 height 439
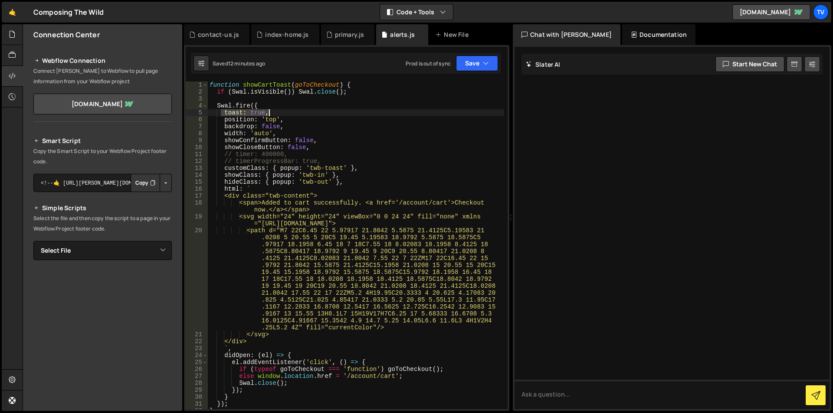
drag, startPoint x: 228, startPoint y: 111, endPoint x: 275, endPoint y: 116, distance: 47.5
click at [275, 116] on div "function showCartToast ( goToCheckout ) { if ( Swal . isVisible ( )) Swal . clo…" at bounding box center [356, 253] width 296 height 342
click at [307, 113] on div "function showCartToast ( goToCheckout ) { if ( Swal . isVisible ( )) Swal . clo…" at bounding box center [356, 253] width 296 height 342
click at [273, 121] on div "function showCartToast ( goToCheckout ) { if ( Swal . isVisible ( )) Swal . clo…" at bounding box center [356, 253] width 296 height 342
click at [240, 118] on div "function showCartToast ( goToCheckout ) { if ( Swal . isVisible ( )) Swal . clo…" at bounding box center [356, 253] width 296 height 342
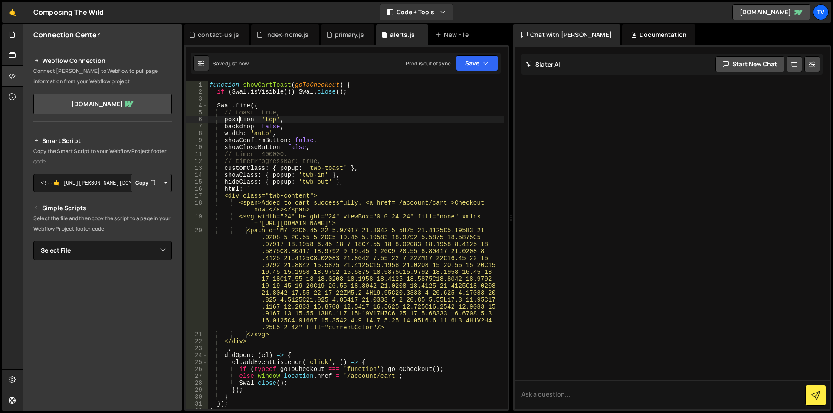
click at [240, 118] on div "function showCartToast ( goToCheckout ) { if ( Swal . isVisible ( )) Swal . clo…" at bounding box center [356, 253] width 296 height 342
click at [293, 116] on div "function showCartToast ( goToCheckout ) { if ( Swal . isVisible ( )) Swal . clo…" at bounding box center [356, 253] width 296 height 342
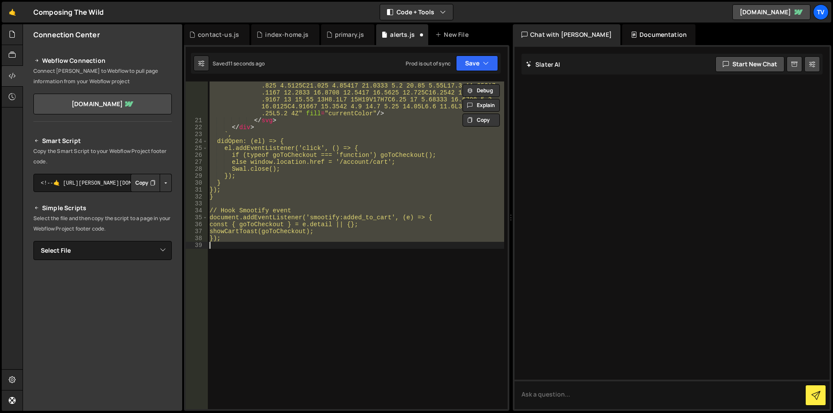
type textarea "toast: true,"
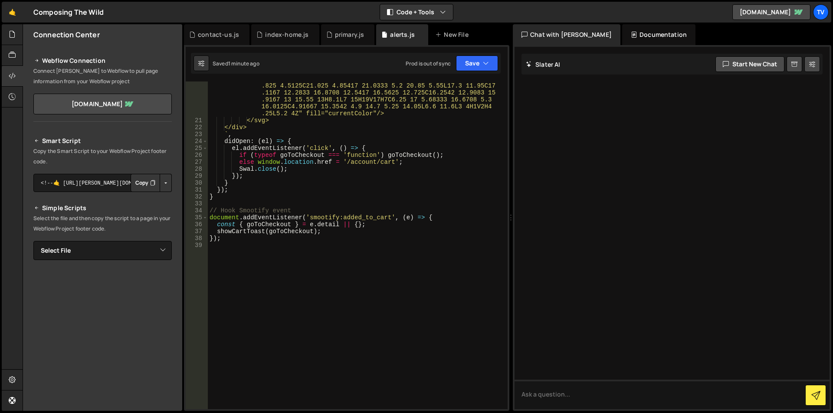
scroll to position [127, 0]
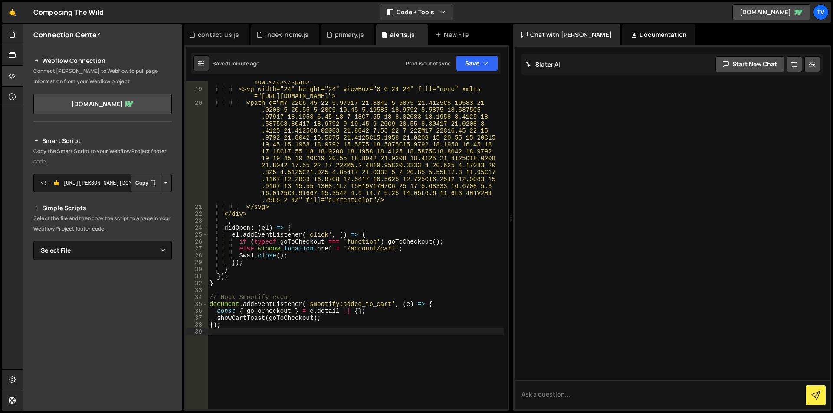
click at [271, 341] on div "<span>Added to cart successfully. <a href='/account/cart'>Checkout now.</a></sp…" at bounding box center [356, 246] width 296 height 349
paste textarea "})"
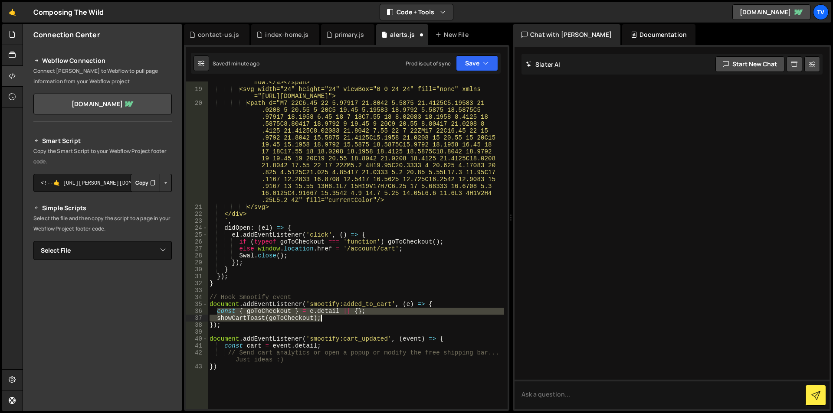
drag, startPoint x: 218, startPoint y: 312, endPoint x: 328, endPoint y: 321, distance: 110.9
click at [328, 321] on div "<span>Added to cart successfully. <a href='/account/cart'>Checkout now.</a></sp…" at bounding box center [356, 246] width 296 height 349
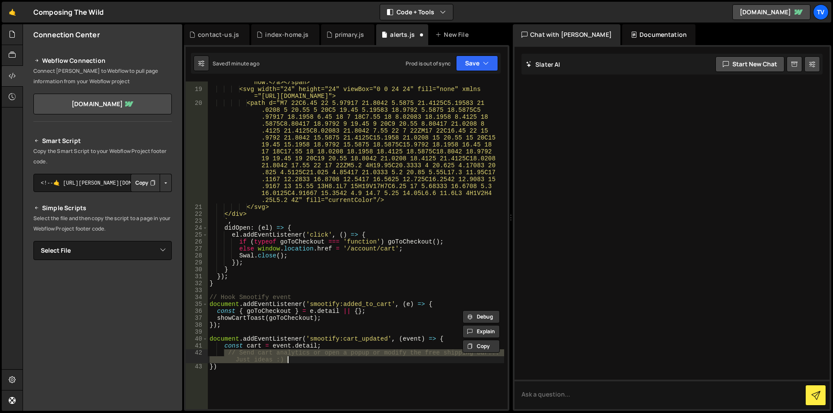
drag, startPoint x: 224, startPoint y: 353, endPoint x: 300, endPoint y: 360, distance: 77.1
click at [300, 360] on div "<span>Added to cart successfully. <a href='/account/cart'>Checkout now.</a></sp…" at bounding box center [356, 246] width 296 height 349
paste textarea "showCartToast(goToCheckout);"
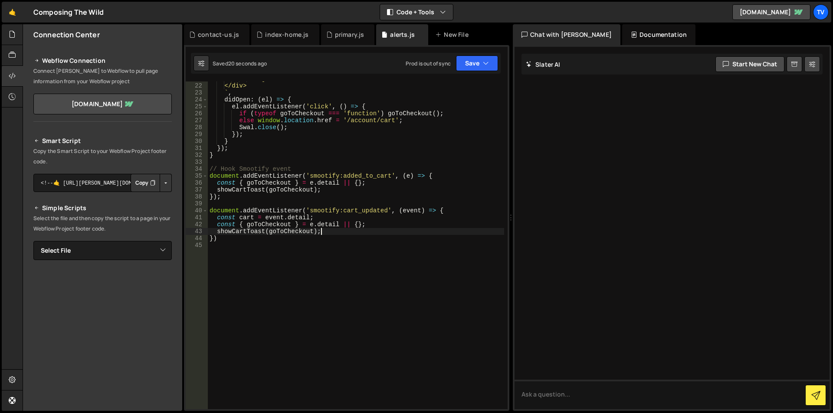
scroll to position [256, 0]
click at [409, 211] on div "</svg> </div> ` , didOpen : ( el ) => { el . addEventListener ( 'click' , ( ) =…" at bounding box center [356, 246] width 296 height 342
click at [265, 221] on div "</svg> </div> ` , didOpen : ( el ) => { el . addEventListener ( 'click' , ( ) =…" at bounding box center [356, 246] width 296 height 342
click at [310, 225] on div "</svg> </div> ` , didOpen : ( el ) => { el . addEventListener ( 'click' , ( ) =…" at bounding box center [356, 246] width 296 height 342
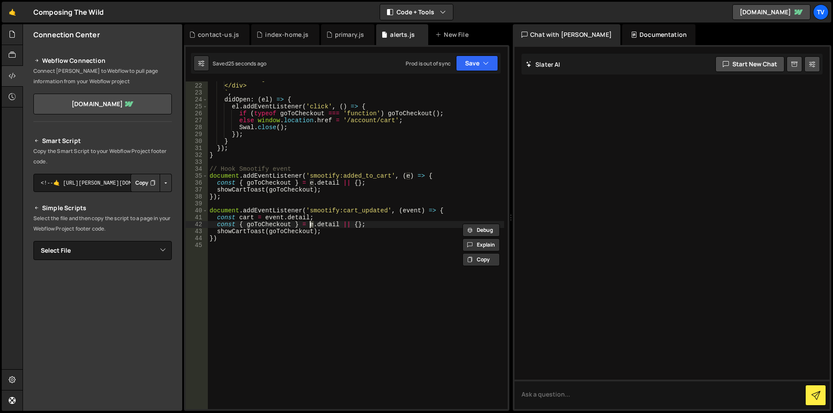
paste textarea "vent"
click at [348, 196] on div "</svg> </div> ` , didOpen : ( el ) => { el . addEventListener ( 'click' , ( ) =…" at bounding box center [356, 246] width 296 height 342
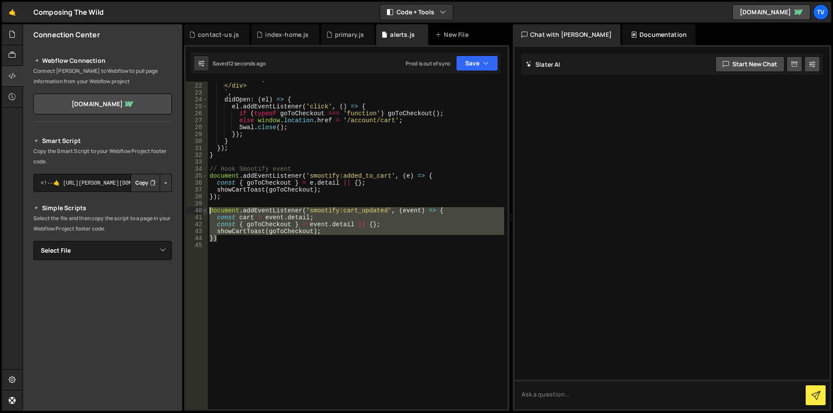
drag, startPoint x: 222, startPoint y: 236, endPoint x: 206, endPoint y: 211, distance: 29.4
click at [206, 211] on div "}); 21 22 23 24 25 26 27 28 29 30 31 32 33 34 35 36 37 38 39 40 41 42 43 44 45 …" at bounding box center [347, 246] width 322 height 328
type textarea "document.addEventListener('smootify:cart_updated', (event) => { const cart = ev…"
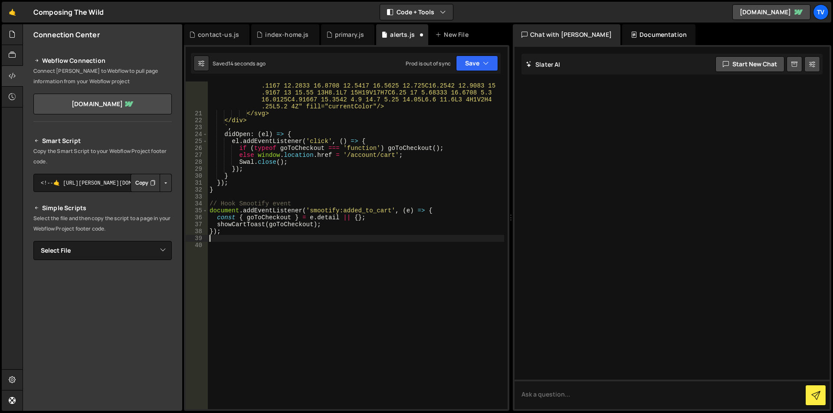
scroll to position [221, 0]
click at [235, 230] on div "<path d="M7 22C6.45 22 5.97917 21.8042 5.5875 21.4125C5.19583 21 .0208 5 20.55 …" at bounding box center [356, 225] width 296 height 439
type textarea "});"
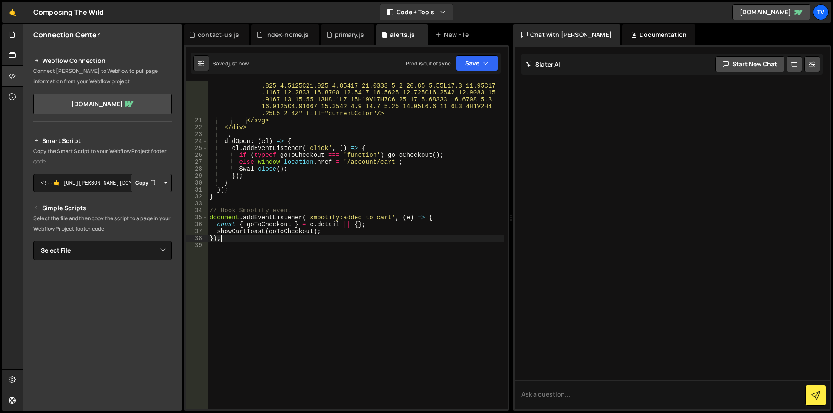
scroll to position [0, 0]
